Goal: Check status: Check status

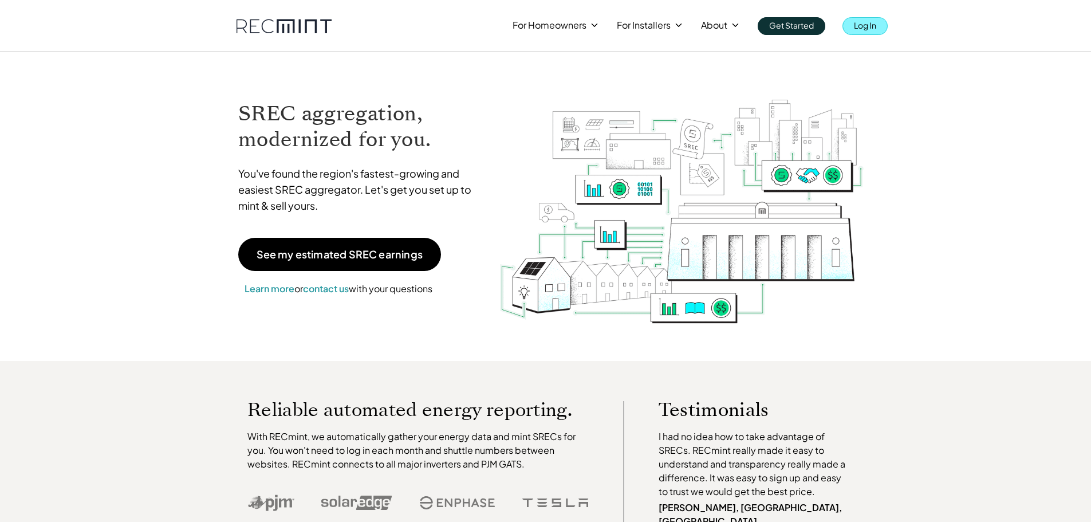
click at [856, 29] on p "Log In" at bounding box center [865, 25] width 22 height 16
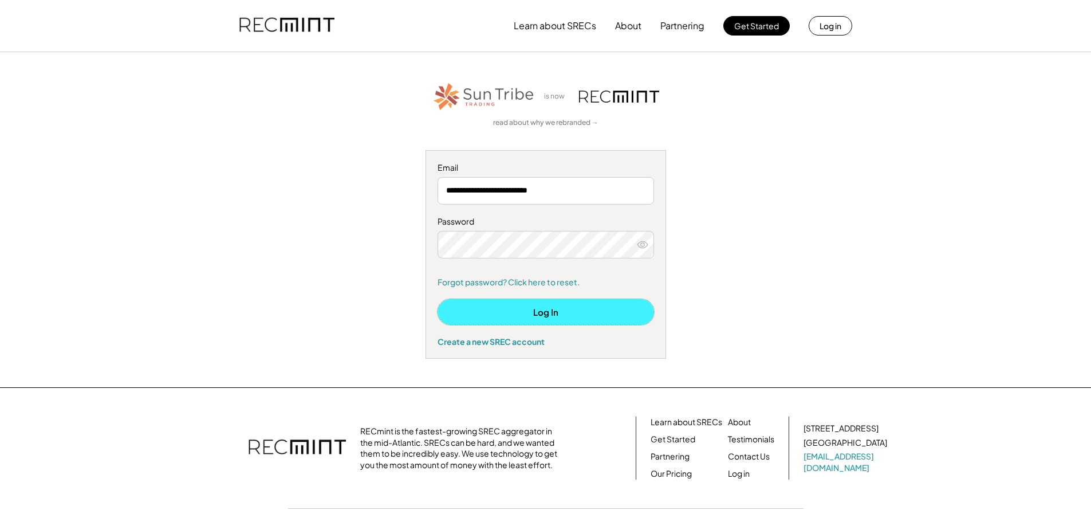
click at [518, 309] on button "Log In" at bounding box center [546, 312] width 216 height 26
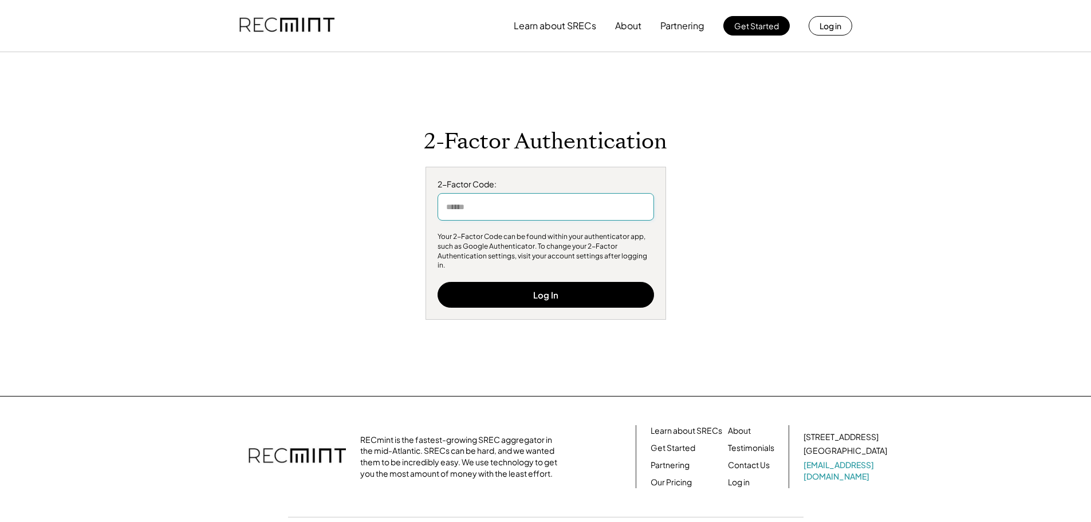
click at [489, 210] on input "input" at bounding box center [546, 206] width 216 height 27
type input "******"
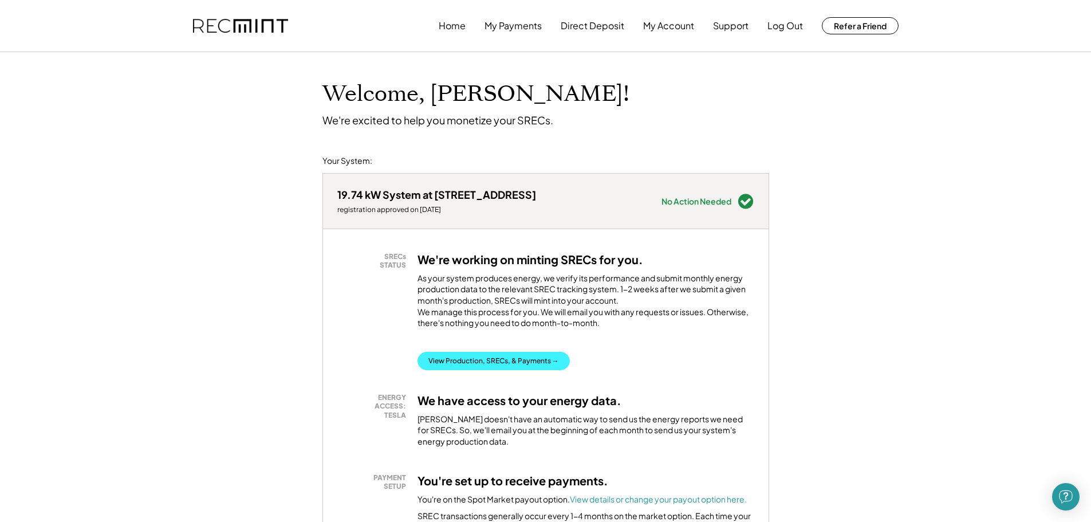
click at [521, 370] on button "View Production, SRECs, & Payments →" at bounding box center [494, 361] width 152 height 18
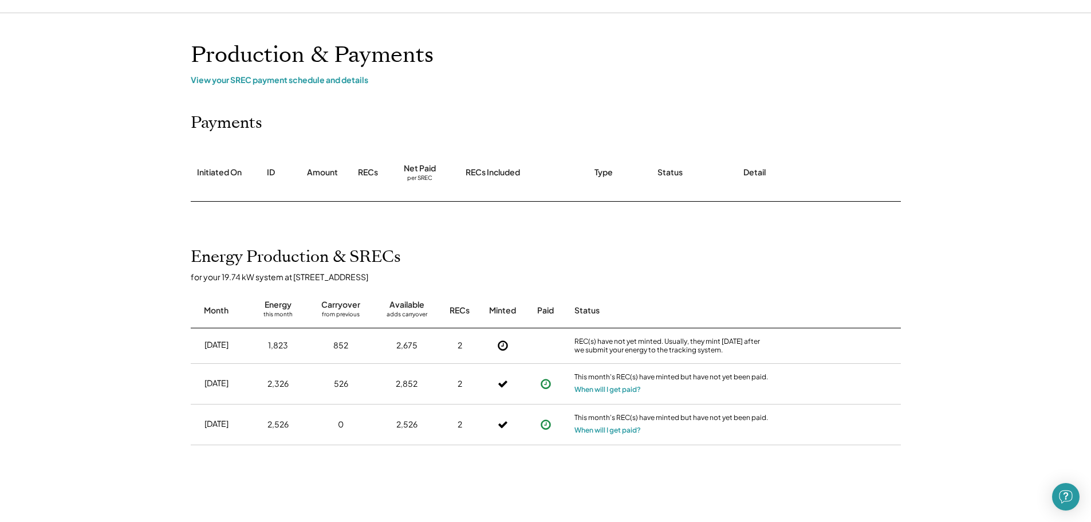
scroll to position [57, 0]
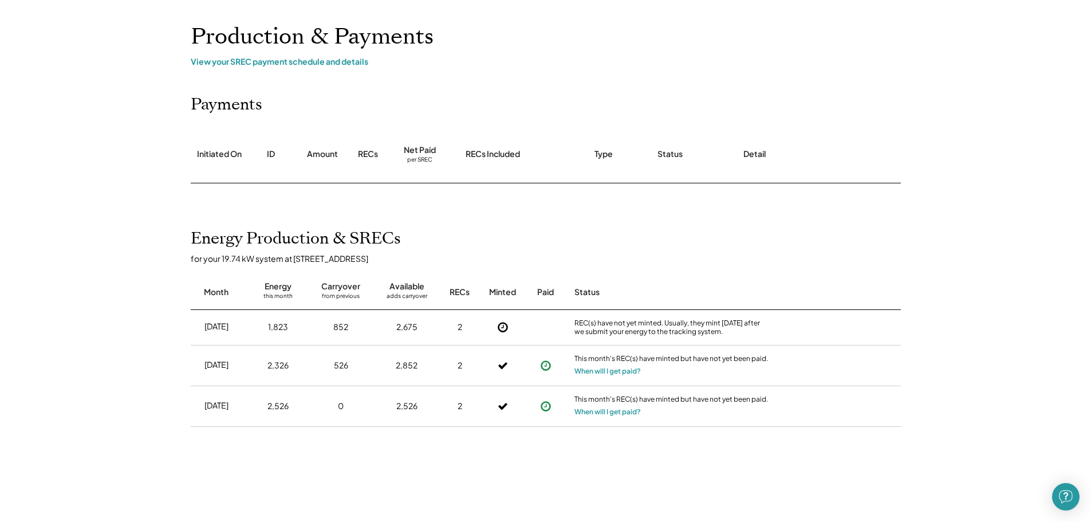
click at [547, 364] on icon at bounding box center [545, 365] width 11 height 11
click at [501, 364] on icon at bounding box center [503, 365] width 10 height 16
click at [501, 326] on icon at bounding box center [502, 326] width 11 height 11
click at [254, 62] on div "View your SREC payment schedule and details" at bounding box center [546, 61] width 710 height 10
